Goal: Task Accomplishment & Management: Manage account settings

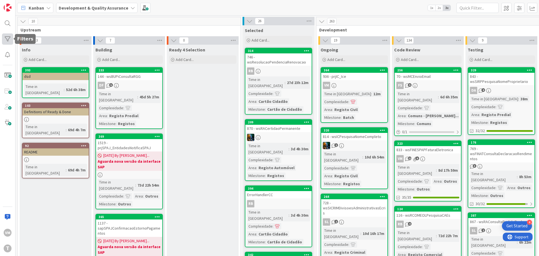
click at [10, 38] on div at bounding box center [7, 38] width 11 height 11
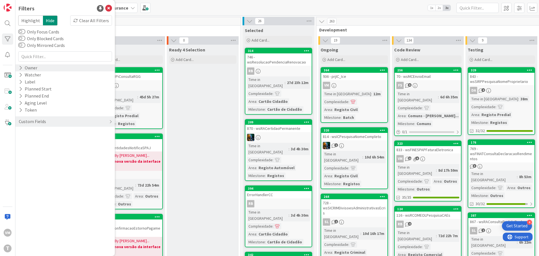
click at [24, 67] on div "Owner" at bounding box center [28, 67] width 20 height 7
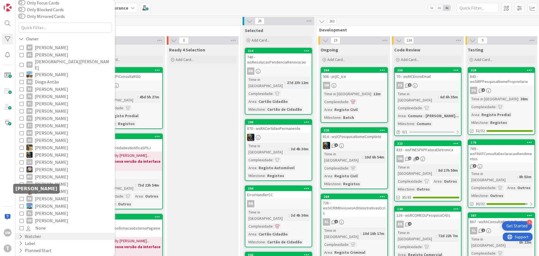
scroll to position [63, 0]
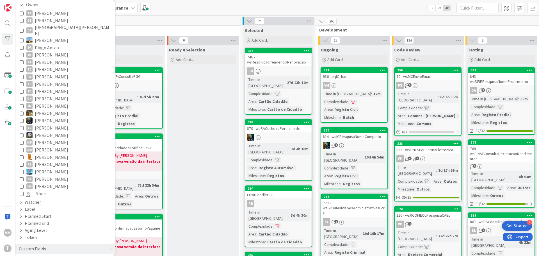
click at [19, 179] on div "AP [PERSON_NAME] BS [PERSON_NAME] CP Cristiano Pires [PERSON_NAME] DF [PERSON_N…" at bounding box center [65, 103] width 94 height 190
click at [22, 184] on icon at bounding box center [22, 186] width 4 height 4
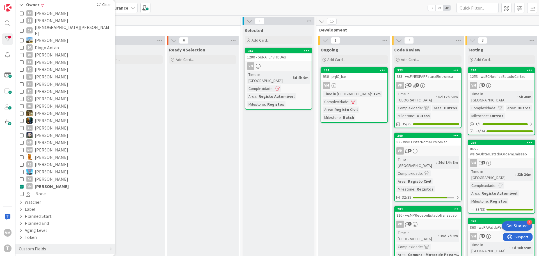
click at [358, 77] on div "936 - prjIC_Ice" at bounding box center [354, 76] width 66 height 7
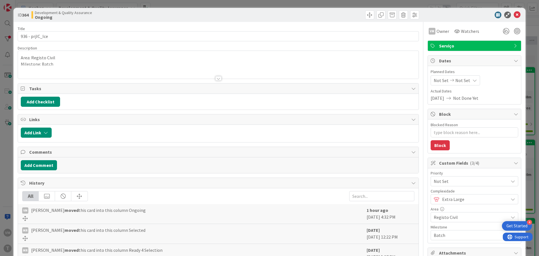
click at [215, 79] on div at bounding box center [218, 78] width 6 height 4
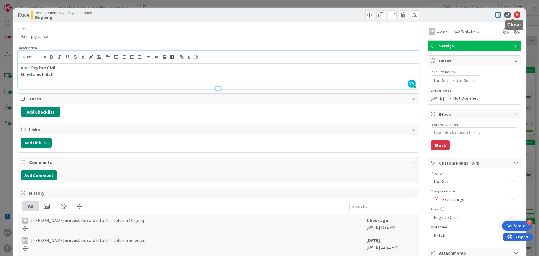
click at [513, 14] on icon at bounding box center [516, 15] width 7 height 7
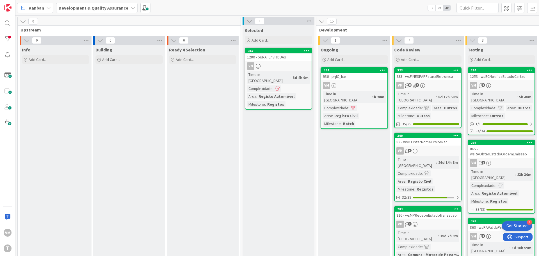
click at [274, 59] on div "1280 - prjRA_EnviaDUAs" at bounding box center [278, 56] width 66 height 7
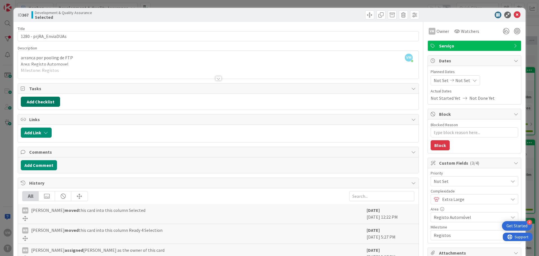
click at [48, 105] on button "Add Checklist" at bounding box center [40, 101] width 39 height 10
click at [38, 150] on link "Load template" at bounding box center [38, 152] width 29 height 6
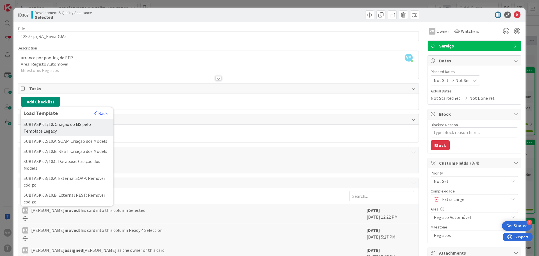
click at [65, 129] on div "SUBTASK 01/10. Criação do MS pelo Template Legacy" at bounding box center [67, 127] width 93 height 17
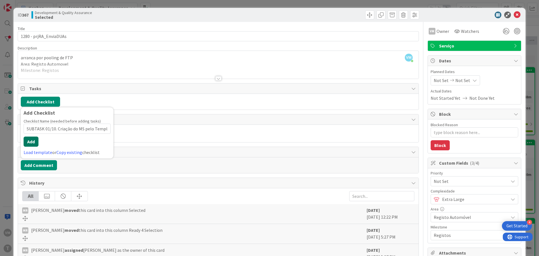
click at [32, 137] on button "Add" at bounding box center [31, 141] width 15 height 10
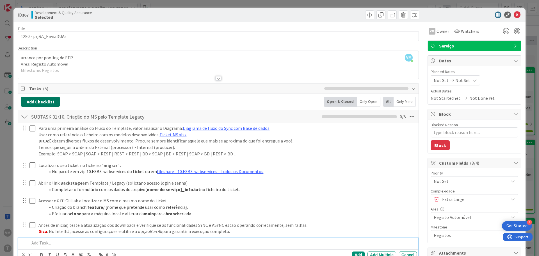
click at [40, 98] on button "Add Checklist" at bounding box center [40, 101] width 39 height 10
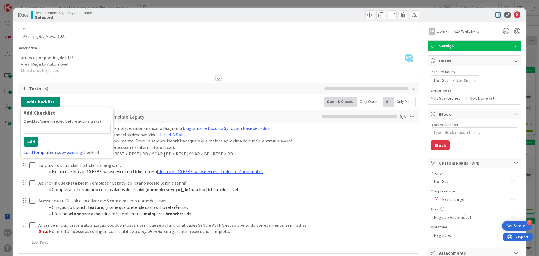
click at [43, 153] on link "Load template" at bounding box center [38, 152] width 29 height 6
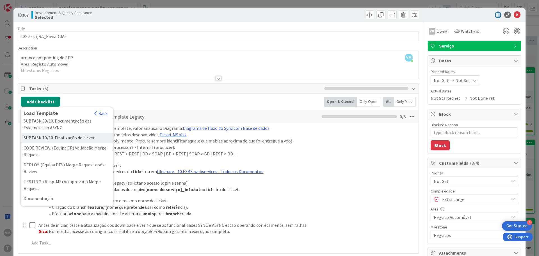
scroll to position [192, 0]
click at [407, 116] on icon at bounding box center [412, 116] width 10 height 10
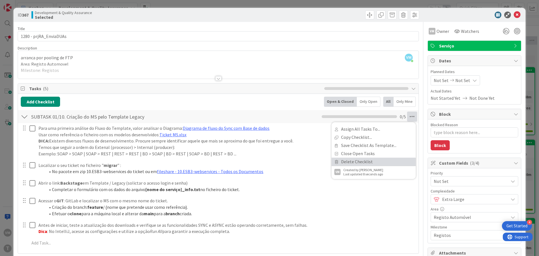
click at [365, 162] on link "Delete Checklist" at bounding box center [373, 161] width 84 height 8
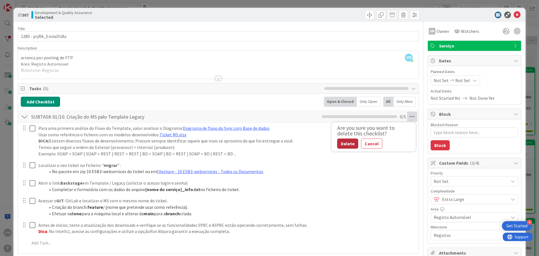
click at [343, 145] on button "Delete" at bounding box center [347, 143] width 21 height 10
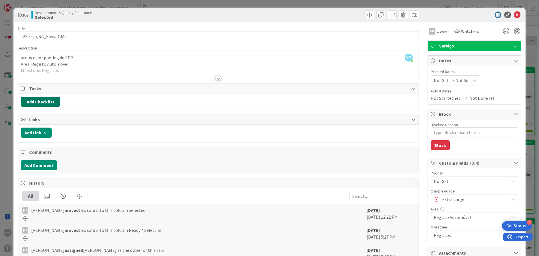
click at [46, 101] on button "Add Checklist" at bounding box center [40, 101] width 39 height 10
click at [43, 150] on link "Load template" at bounding box center [38, 152] width 29 height 6
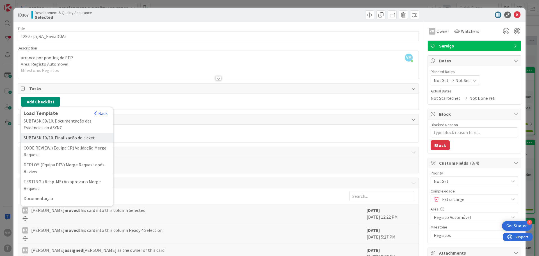
click at [49, 140] on div "SUBTASK 10/10. Finalização do ticket" at bounding box center [67, 137] width 93 height 10
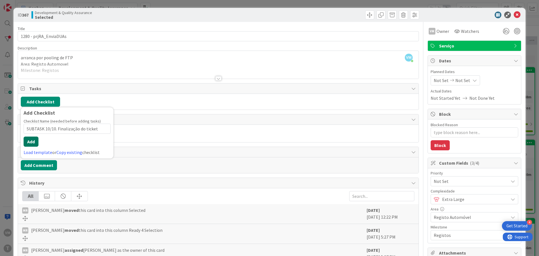
click at [35, 138] on button "Add" at bounding box center [31, 141] width 15 height 10
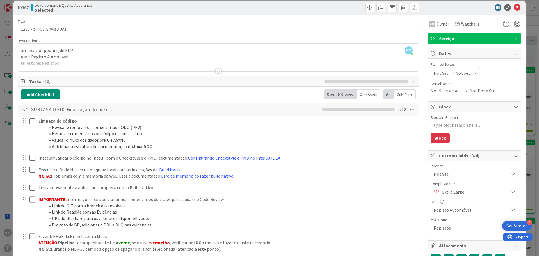
scroll to position [7, 0]
click at [43, 95] on button "Add Checklist" at bounding box center [40, 94] width 39 height 10
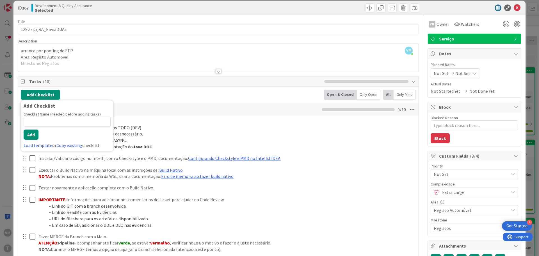
click at [33, 141] on div "Checklist Name (needed before adding tasks) 0 / 64 Add Load template or Copy ex…" at bounding box center [67, 129] width 87 height 37
click at [37, 146] on link "Load template" at bounding box center [38, 145] width 29 height 6
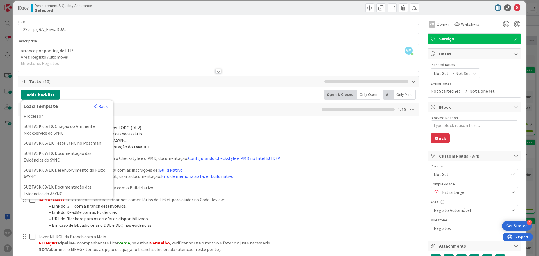
scroll to position [140, 0]
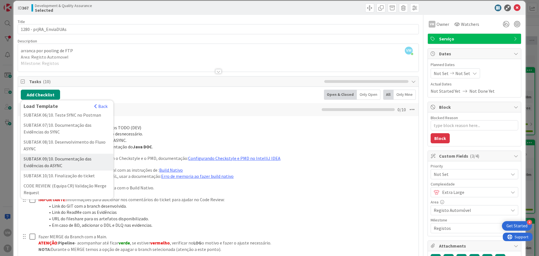
click at [63, 169] on div "SUBTASK 09/10. Documentação das Evidências do ASYNC" at bounding box center [67, 161] width 93 height 17
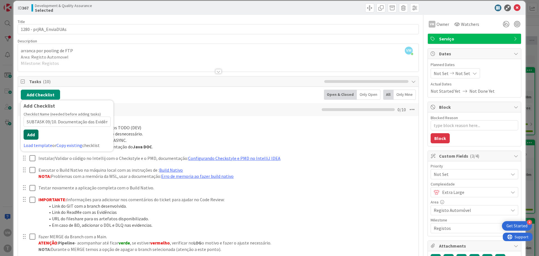
scroll to position [0, 26]
click at [31, 133] on button "Add" at bounding box center [31, 134] width 15 height 10
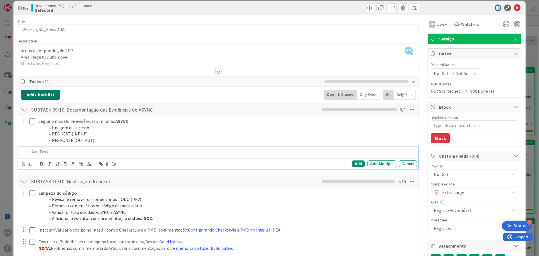
click at [43, 94] on button "Add Checklist" at bounding box center [40, 94] width 39 height 10
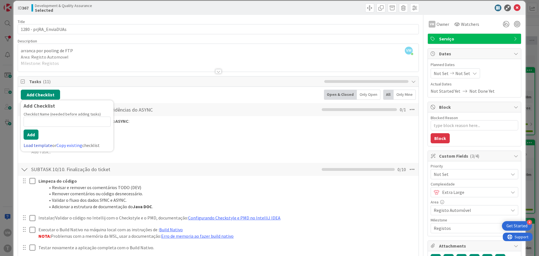
click at [48, 146] on link "Load template" at bounding box center [38, 145] width 29 height 6
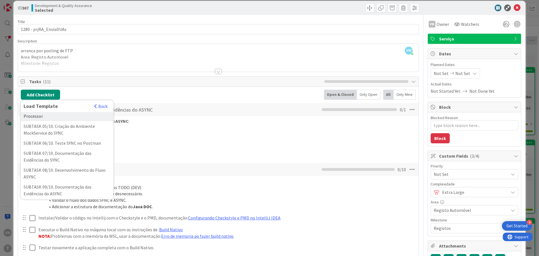
scroll to position [84, 0]
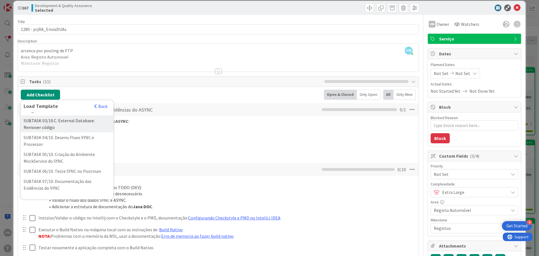
click at [51, 132] on div "SUBTASK 03/10.C. External Database: Remover código" at bounding box center [67, 123] width 93 height 17
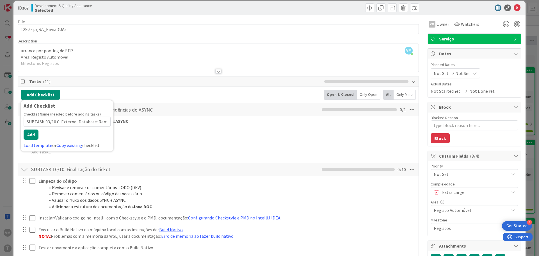
scroll to position [0, 20]
click at [34, 137] on button "Add" at bounding box center [31, 134] width 15 height 10
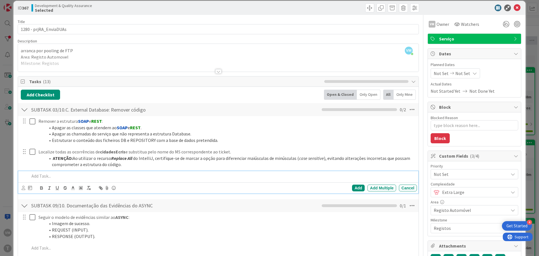
scroll to position [7, 0]
click at [408, 206] on icon at bounding box center [412, 206] width 10 height 10
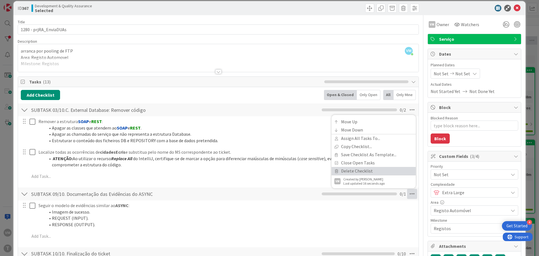
click at [351, 167] on link "Delete Checklist" at bounding box center [373, 171] width 84 height 8
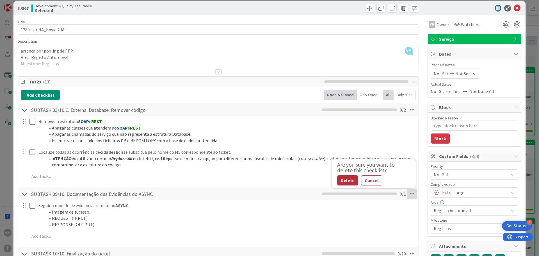
click at [348, 176] on button "Delete" at bounding box center [347, 180] width 21 height 10
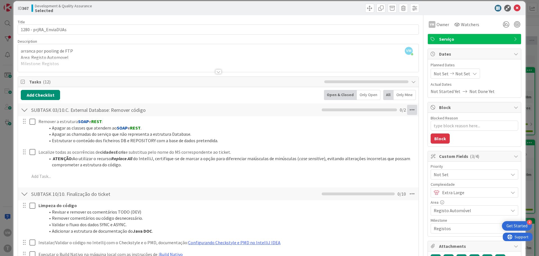
click at [412, 108] on icon at bounding box center [412, 110] width 10 height 10
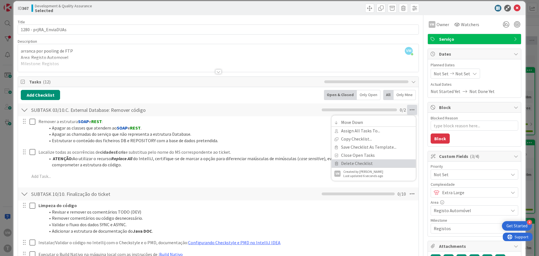
click at [367, 159] on link "Delete Checklist" at bounding box center [373, 163] width 84 height 8
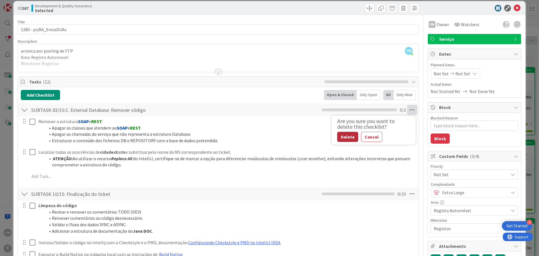
click at [346, 135] on button "Delete" at bounding box center [347, 137] width 21 height 10
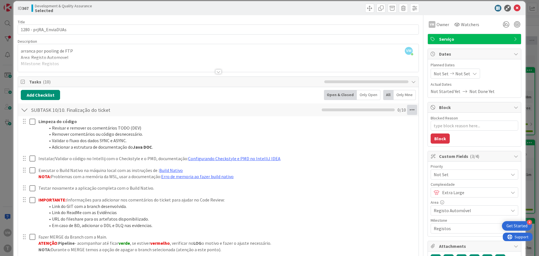
click at [407, 110] on icon at bounding box center [412, 110] width 10 height 10
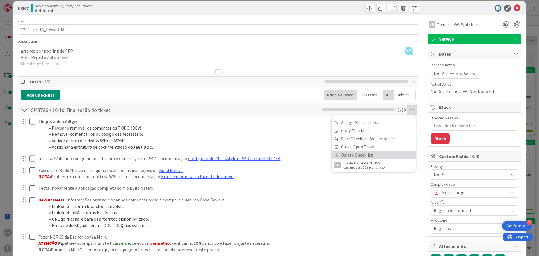
click at [349, 157] on link "Delete Checklist" at bounding box center [373, 155] width 84 height 8
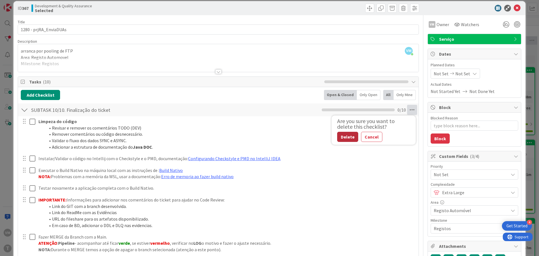
click at [339, 138] on button "Delete" at bounding box center [347, 137] width 21 height 10
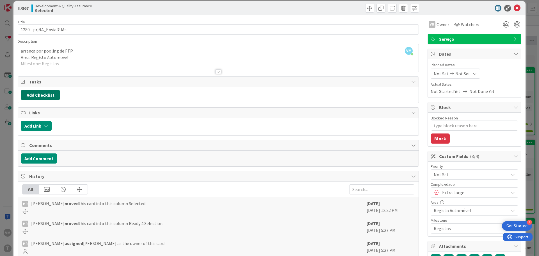
click at [54, 95] on button "Add Checklist" at bounding box center [40, 95] width 39 height 10
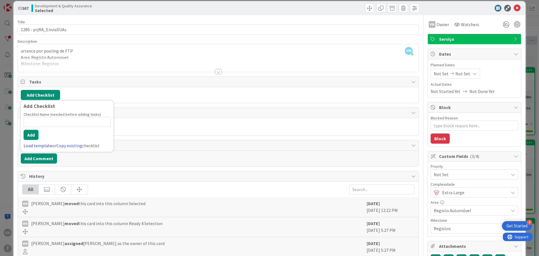
click at [45, 144] on link "Load template" at bounding box center [38, 146] width 29 height 6
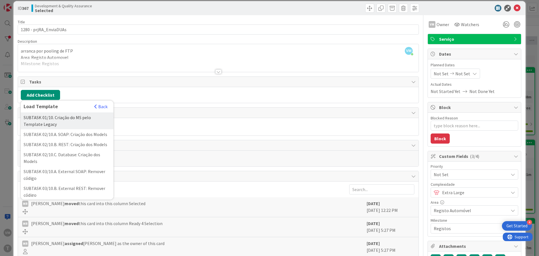
click at [50, 122] on div "SUBTASK 01/10. Criação do MS pelo Template Legacy" at bounding box center [67, 120] width 93 height 17
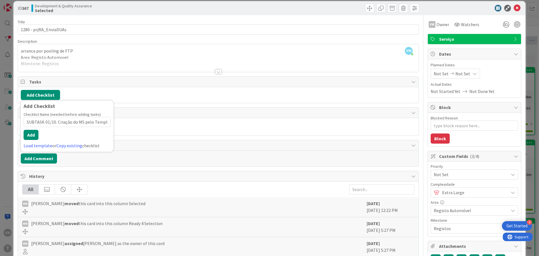
scroll to position [0, 18]
click at [32, 134] on button "Add" at bounding box center [31, 135] width 15 height 10
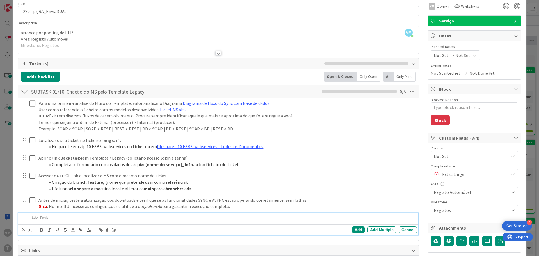
scroll to position [35, 0]
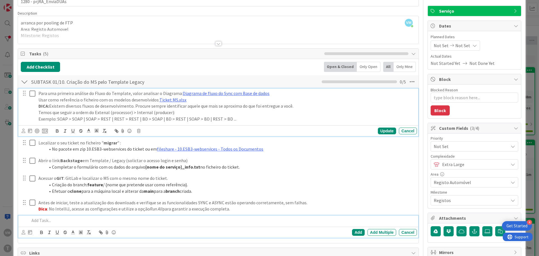
click at [173, 102] on p "Usar como referência o ficheiro com os modelos desenvolvidos: Ticket MS.xlsx" at bounding box center [226, 99] width 376 height 6
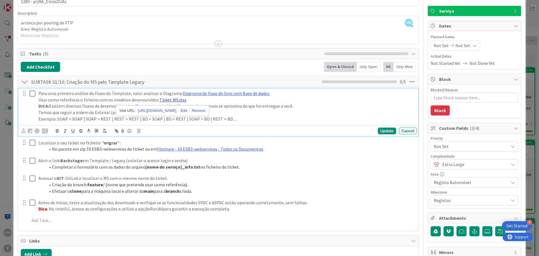
click at [173, 100] on link "Ticket MS.xlsx" at bounding box center [172, 100] width 27 height 6
click at [174, 109] on link "[URL][DOMAIN_NAME]" at bounding box center [157, 110] width 38 height 7
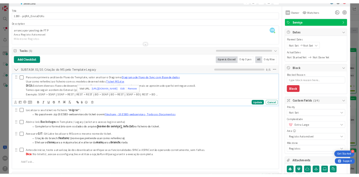
scroll to position [0, 0]
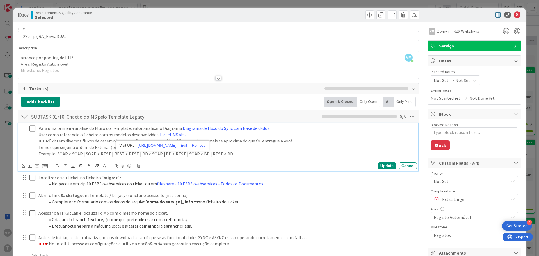
click at [29, 14] on b "367" at bounding box center [25, 15] width 7 height 6
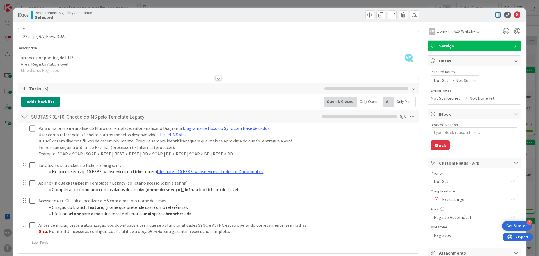
click at [29, 14] on b "367" at bounding box center [25, 15] width 7 height 6
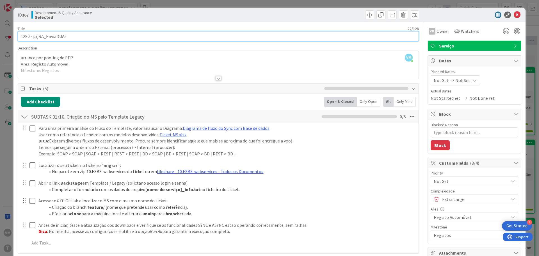
click at [26, 36] on input "1280 - prjRA_EnviaDUAs" at bounding box center [218, 36] width 401 height 10
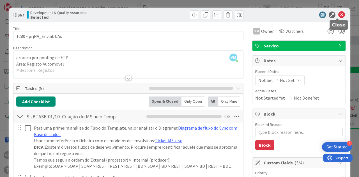
click at [338, 13] on icon at bounding box center [341, 15] width 7 height 7
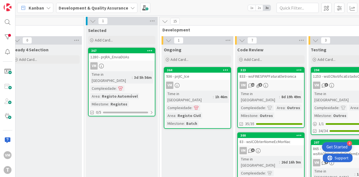
click at [215, 81] on link "364 936 - prjIC_Ice VM Time in [GEOGRAPHIC_DATA] : 1h 46m Complexidade : Area :…" at bounding box center [197, 98] width 67 height 62
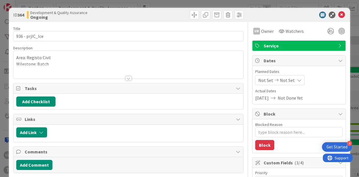
click at [125, 77] on div at bounding box center [128, 78] width 6 height 4
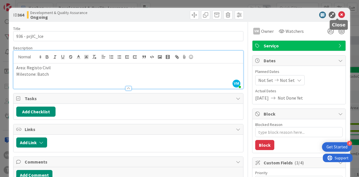
click at [338, 16] on icon at bounding box center [341, 15] width 7 height 7
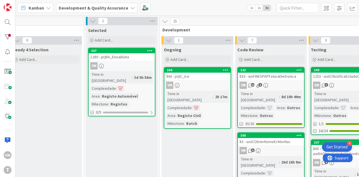
click at [194, 81] on link "364 936 - prjIC_Ice VM Time in [GEOGRAPHIC_DATA] : 2h 17m Complexidade : Area :…" at bounding box center [197, 98] width 67 height 62
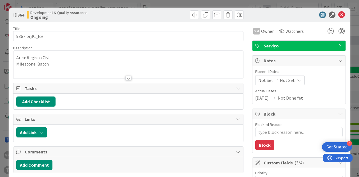
type textarea "x"
click at [338, 16] on icon at bounding box center [341, 15] width 7 height 7
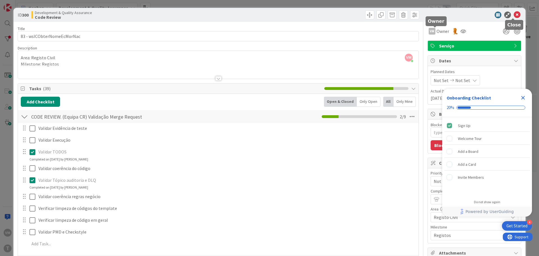
click at [515, 13] on icon at bounding box center [516, 15] width 7 height 7
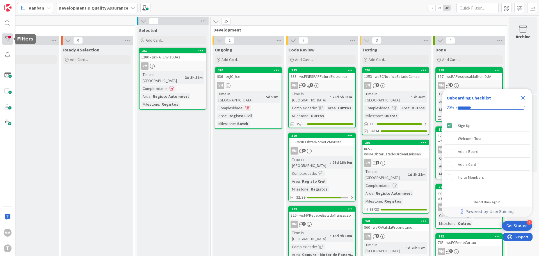
click at [6, 39] on div at bounding box center [7, 38] width 11 height 11
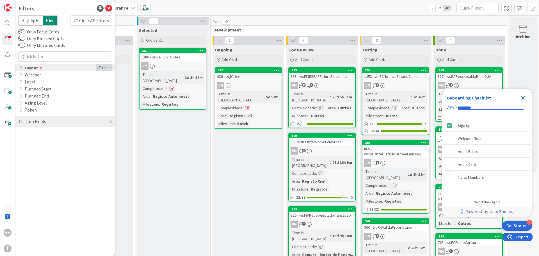
click at [98, 66] on icon at bounding box center [99, 68] width 4 height 4
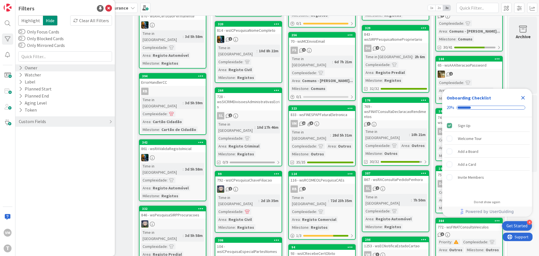
scroll to position [0, 110]
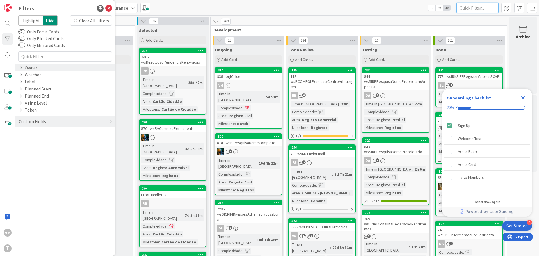
click at [481, 9] on input "text" at bounding box center [477, 8] width 42 height 10
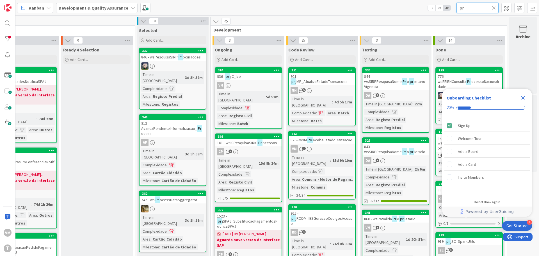
type input "pr"
click at [314, 77] on div "921 - pr jMP_AtualizaEstadoTransacoes" at bounding box center [322, 79] width 66 height 12
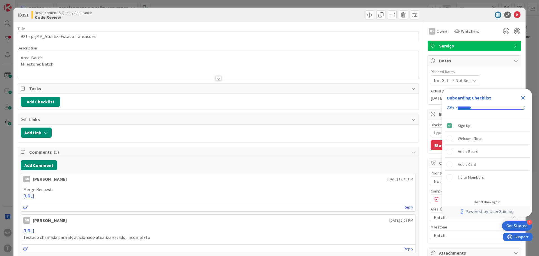
click at [215, 77] on div at bounding box center [218, 78] width 6 height 4
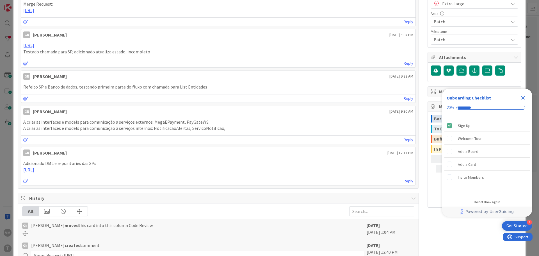
scroll to position [224, 0]
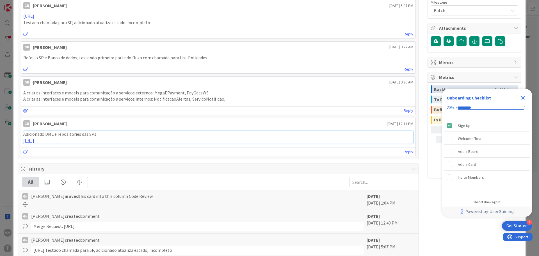
click at [34, 143] on link "https://gitlab.apps.ktools.justica.local/naspp/esb/apps/cc/wsmpatualizaestadotr…" at bounding box center [28, 140] width 11 height 6
type textarea "x"
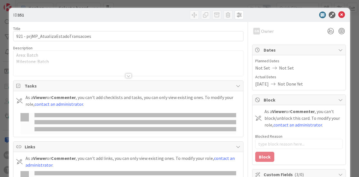
type textarea "x"
type input "pr"
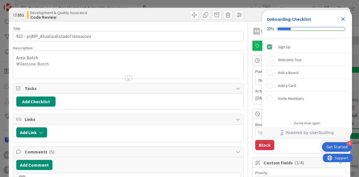
click at [126, 76] on div at bounding box center [128, 78] width 6 height 4
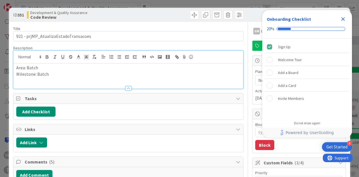
click at [345, 18] on icon "Close Checklist" at bounding box center [343, 19] width 7 height 7
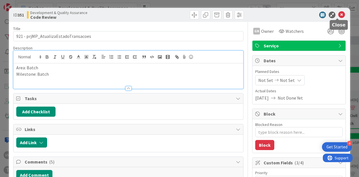
click at [338, 15] on icon at bounding box center [341, 15] width 7 height 7
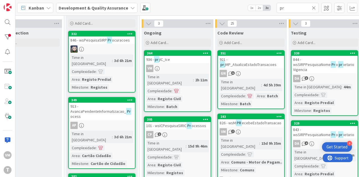
scroll to position [17, 236]
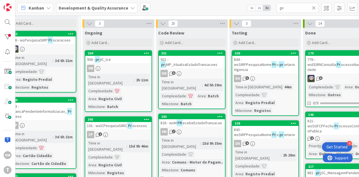
click at [192, 60] on div "921 - pr jMP_AtualizaEstadoTransacoes" at bounding box center [192, 62] width 66 height 12
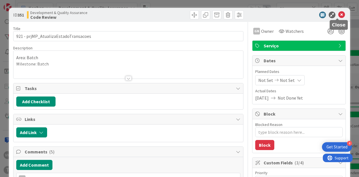
click at [339, 16] on icon at bounding box center [341, 15] width 7 height 7
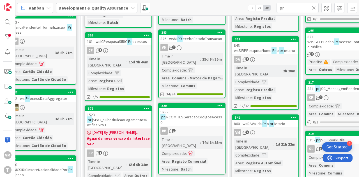
scroll to position [45, 236]
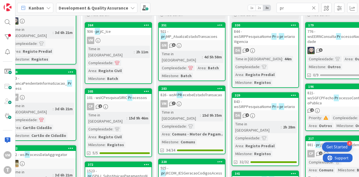
click at [195, 41] on link "351 921 - pr jMP_AtualizaEstadoTransacoes GN 5 Time in Column : 4d 5h 58m Compl…" at bounding box center [191, 51] width 67 height 59
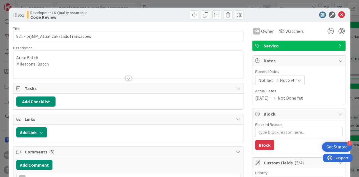
type textarea "x"
click at [338, 16] on icon at bounding box center [341, 15] width 7 height 7
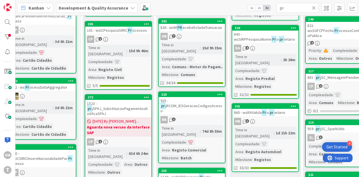
scroll to position [0, 236]
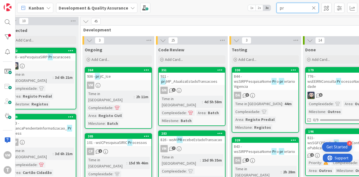
drag, startPoint x: 291, startPoint y: 10, endPoint x: 249, endPoint y: 12, distance: 42.2
click at [250, 12] on div "Kanban Development & Quality Assurance 1x 2x 3x pr" at bounding box center [187, 7] width 344 height 15
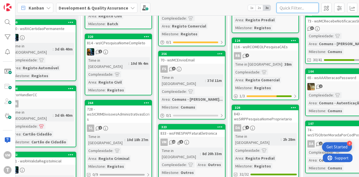
scroll to position [140, 236]
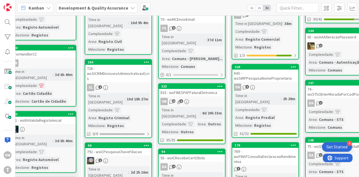
click at [207, 98] on div "VM 12 6" at bounding box center [192, 101] width 66 height 7
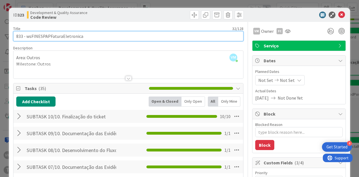
click at [59, 37] on input "833 - wsFINESPAPFaturaEletronica" at bounding box center [128, 36] width 230 height 10
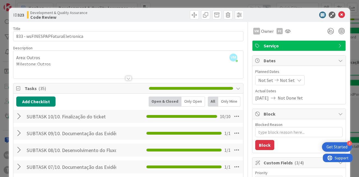
type textarea "x"
